Goal: Task Accomplishment & Management: Manage account settings

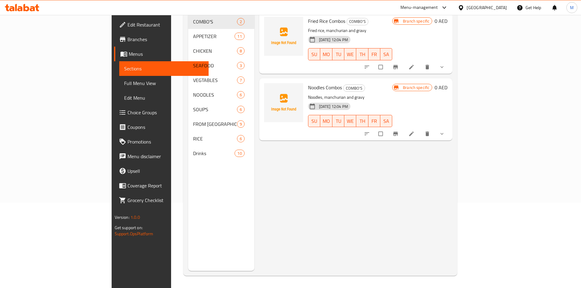
scroll to position [85, 0]
click at [414, 10] on div "Menu-management" at bounding box center [419, 7] width 38 height 7
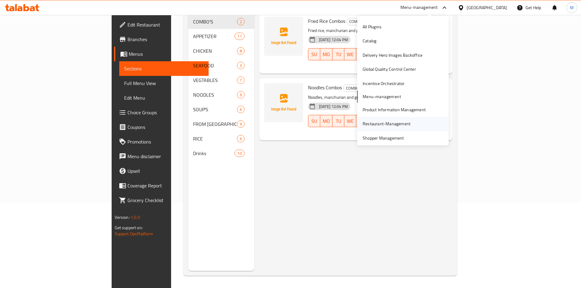
click at [374, 119] on div "Restaurant-Management" at bounding box center [387, 124] width 58 height 14
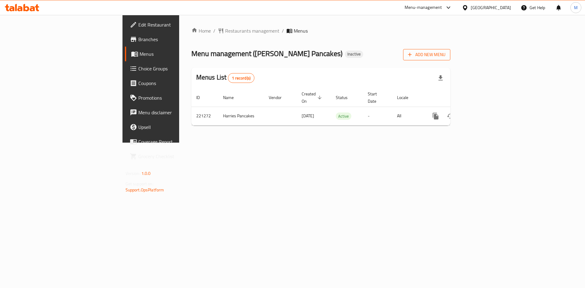
click at [451, 59] on button "Add New Menu" at bounding box center [426, 54] width 47 height 11
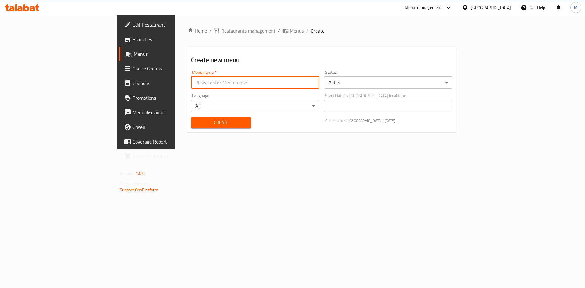
click at [293, 83] on input "text" at bounding box center [255, 83] width 128 height 12
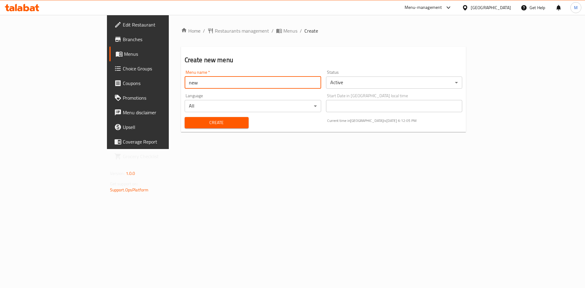
type input "new"
click at [185, 117] on button "Create" at bounding box center [217, 122] width 64 height 11
click at [284, 32] on span "Menus" at bounding box center [291, 30] width 14 height 7
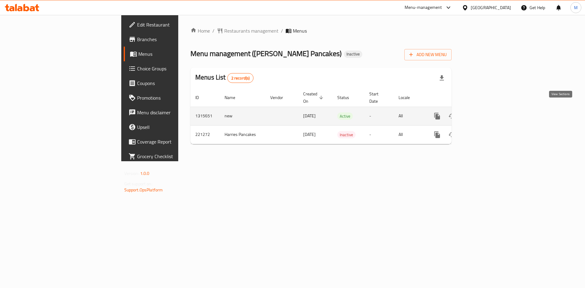
click at [489, 109] on link "enhanced table" at bounding box center [481, 116] width 15 height 15
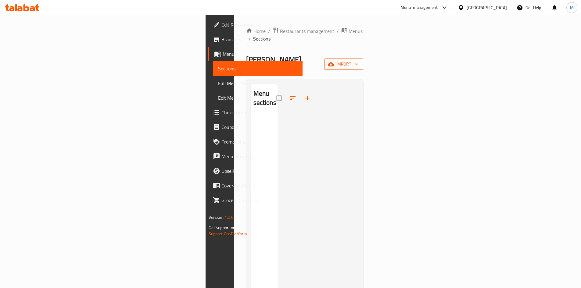
click at [358, 60] on span "import" at bounding box center [343, 64] width 29 height 8
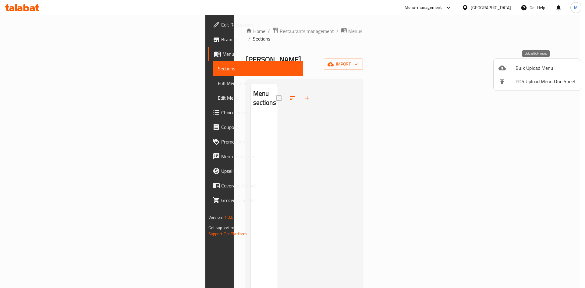
click at [531, 65] on span "Bulk Upload Menu" at bounding box center [546, 67] width 60 height 7
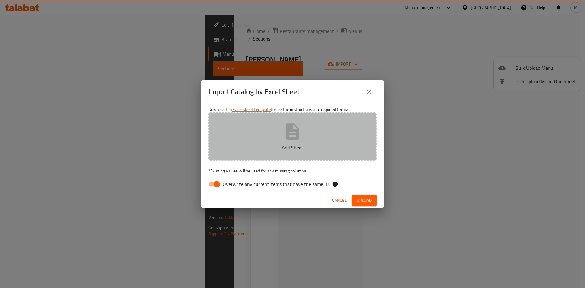
click at [333, 115] on button "Add Sheet" at bounding box center [293, 137] width 168 height 48
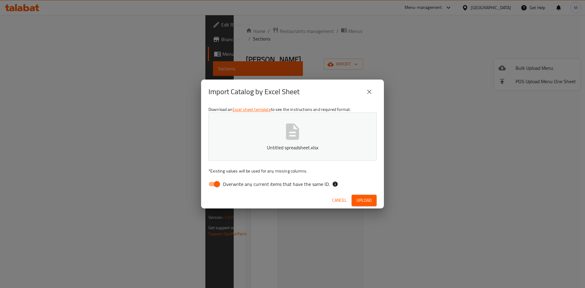
click at [280, 184] on span "Overwrite any current items that have the same ID." at bounding box center [276, 184] width 107 height 7
click at [235, 184] on input "Overwrite any current items that have the same ID." at bounding box center [217, 184] width 35 height 12
checkbox input "false"
click at [348, 199] on button "Cancel" at bounding box center [340, 200] width 20 height 11
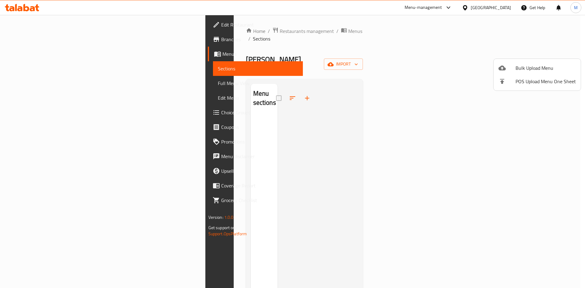
click at [522, 65] on span "Bulk Upload Menu" at bounding box center [546, 67] width 60 height 7
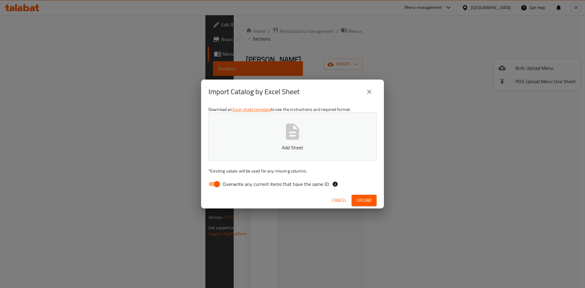
click at [318, 119] on button "Add Sheet" at bounding box center [293, 137] width 168 height 48
click at [304, 182] on span "Overwrite any current items that have the same ID." at bounding box center [276, 184] width 107 height 7
click at [235, 182] on input "Overwrite any current items that have the same ID." at bounding box center [217, 184] width 35 height 12
checkbox input "false"
click at [359, 199] on span "Upload" at bounding box center [364, 201] width 15 height 8
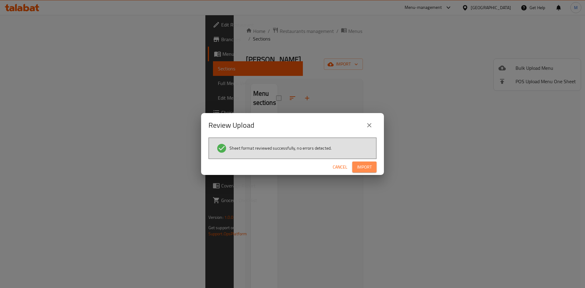
click at [369, 165] on span "Import" at bounding box center [364, 167] width 15 height 8
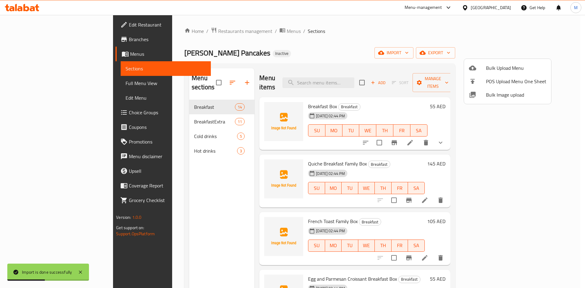
click at [42, 81] on div at bounding box center [292, 144] width 585 height 288
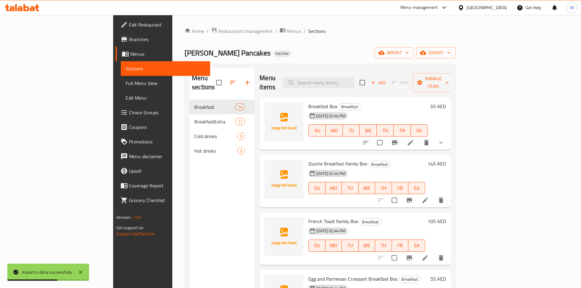
drag, startPoint x: 42, startPoint y: 81, endPoint x: 532, endPoint y: 1, distance: 496.5
click at [126, 81] on span "Full Menu View" at bounding box center [166, 83] width 80 height 7
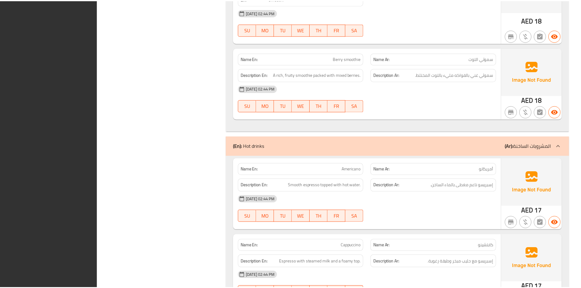
scroll to position [2834, 0]
